Goal: Navigation & Orientation: Find specific page/section

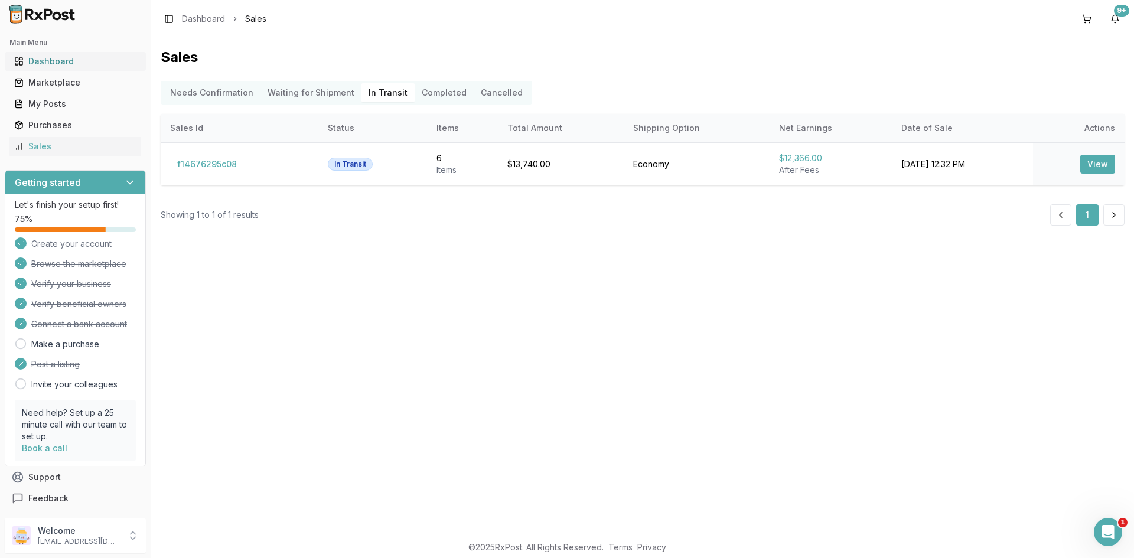
click at [66, 56] on div "Dashboard" at bounding box center [75, 62] width 122 height 12
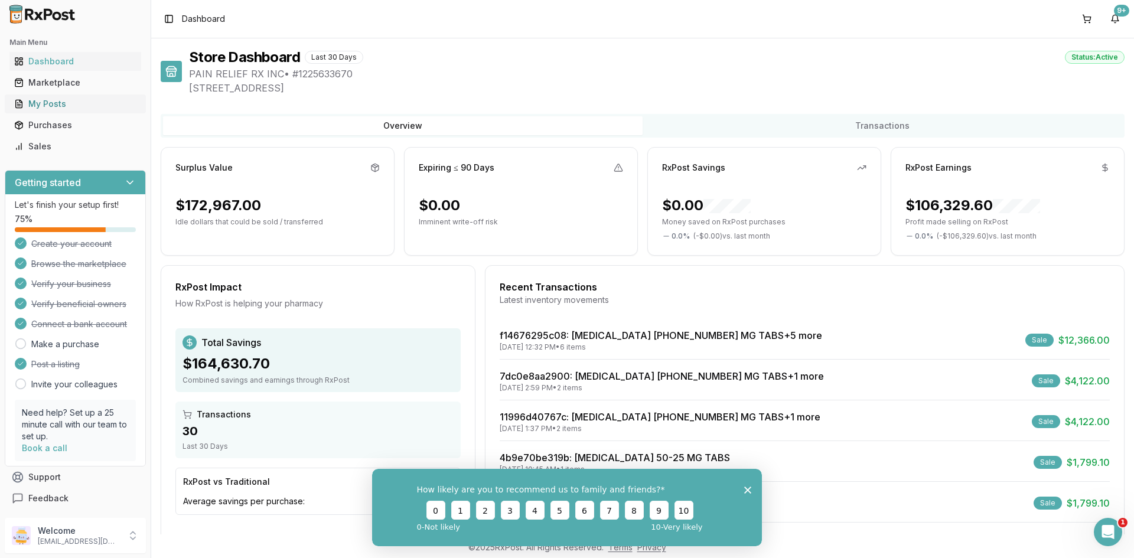
click at [97, 101] on div "My Posts" at bounding box center [75, 104] width 122 height 12
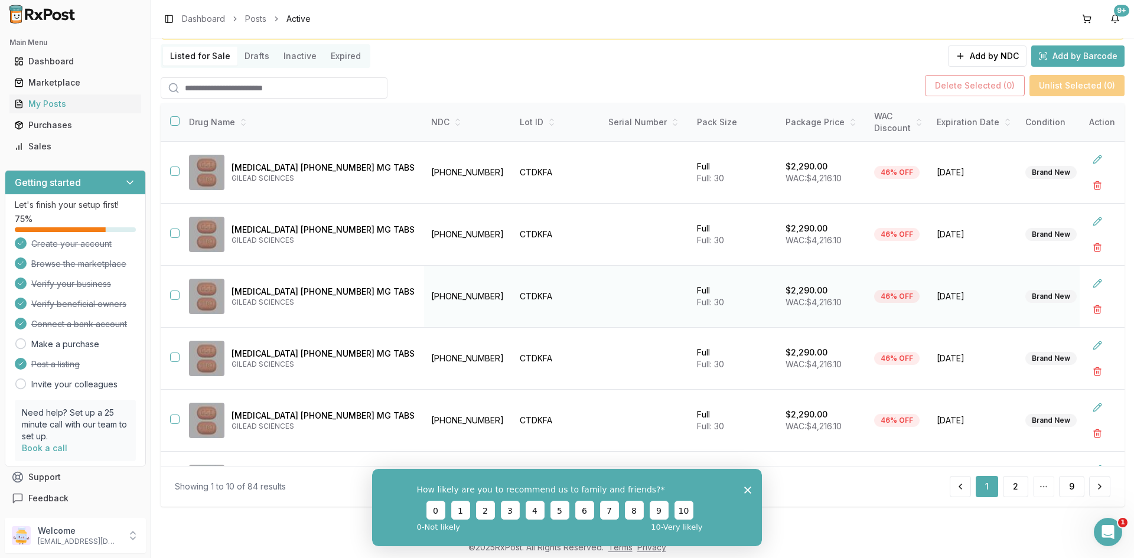
scroll to position [76, 0]
click at [424, 421] on td "[PHONE_NUMBER]" at bounding box center [468, 420] width 89 height 62
copy td "[PHONE_NUMBER]"
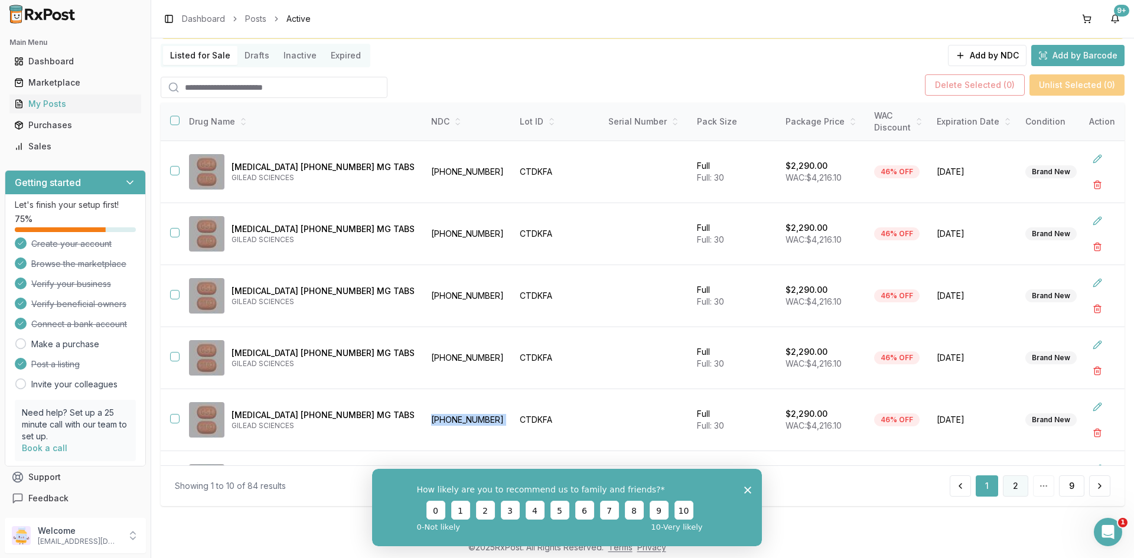
click at [1014, 476] on button "2" at bounding box center [1015, 486] width 25 height 21
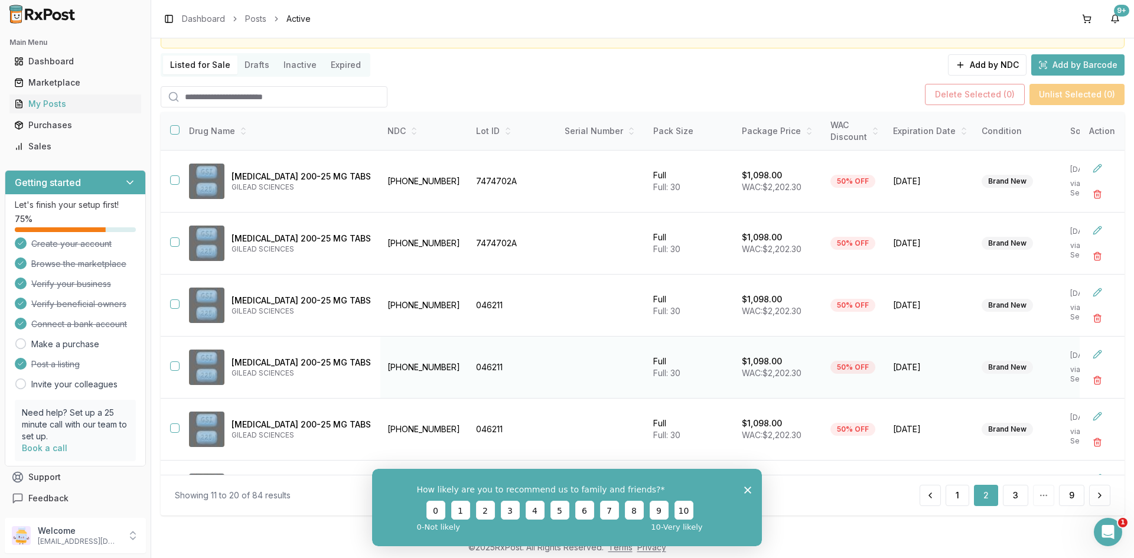
scroll to position [76, 0]
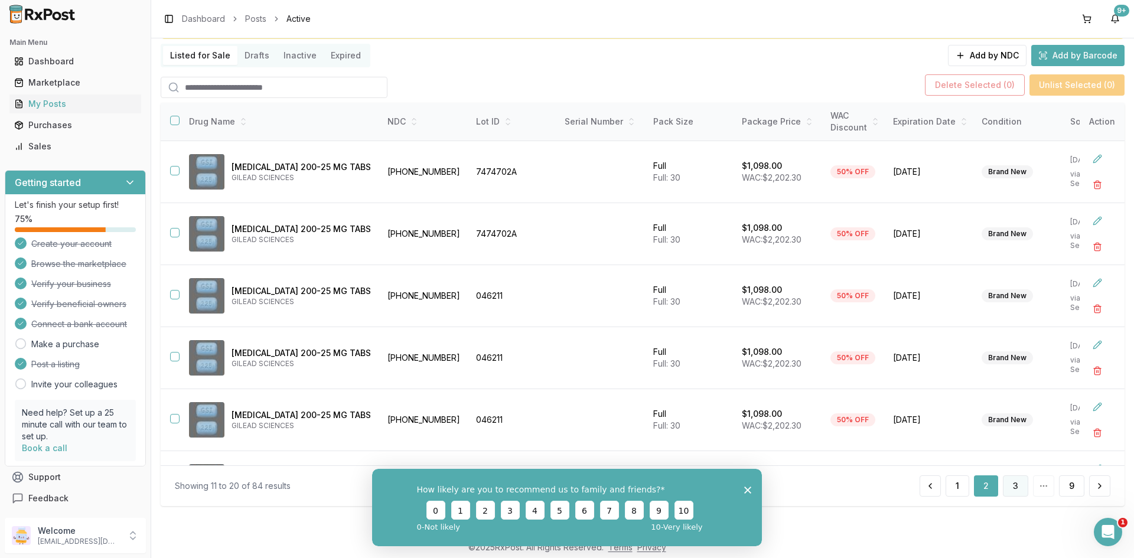
click at [1010, 478] on button "3" at bounding box center [1015, 486] width 25 height 21
click at [926, 482] on button "1" at bounding box center [927, 486] width 24 height 21
